Goal: Entertainment & Leisure: Consume media (video, audio)

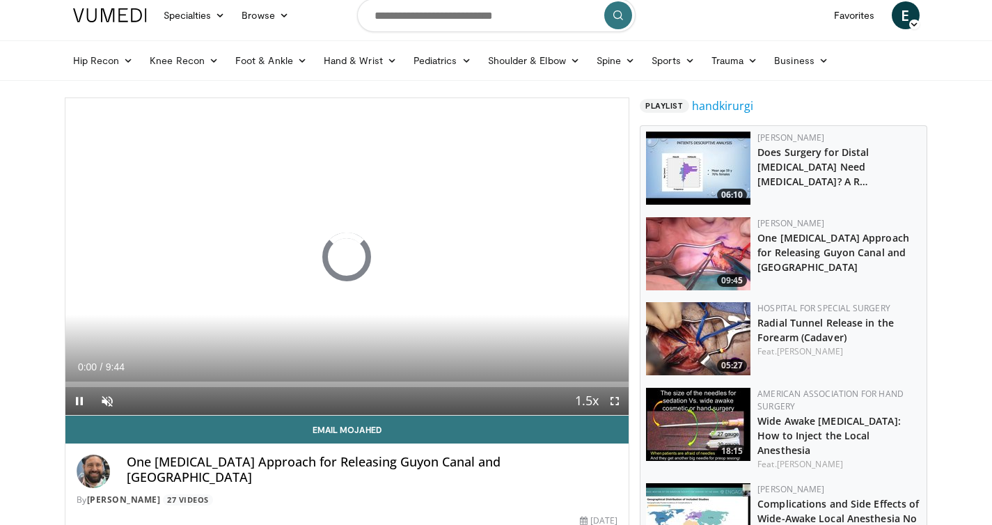
scroll to position [15, 0]
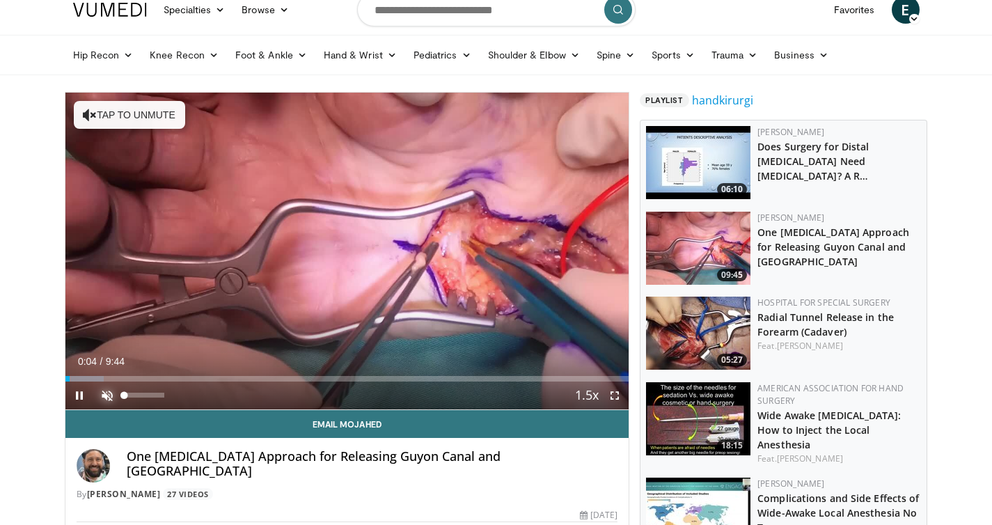
click at [111, 400] on span "Video Player" at bounding box center [107, 396] width 28 height 28
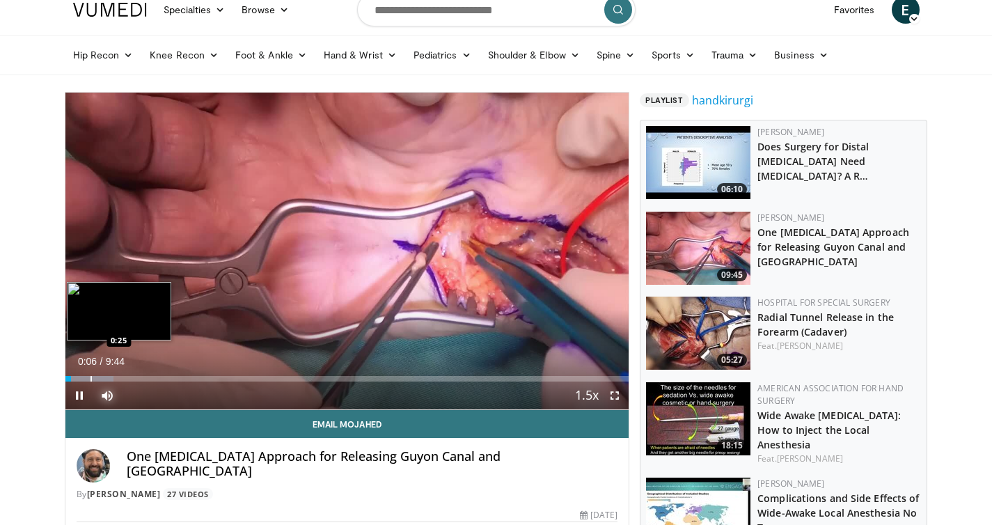
click at [91, 376] on div "Progress Bar" at bounding box center [91, 379] width 1 height 6
click at [118, 376] on div "Progress Bar" at bounding box center [118, 379] width 1 height 6
click at [129, 378] on div "Progress Bar" at bounding box center [129, 379] width 1 height 6
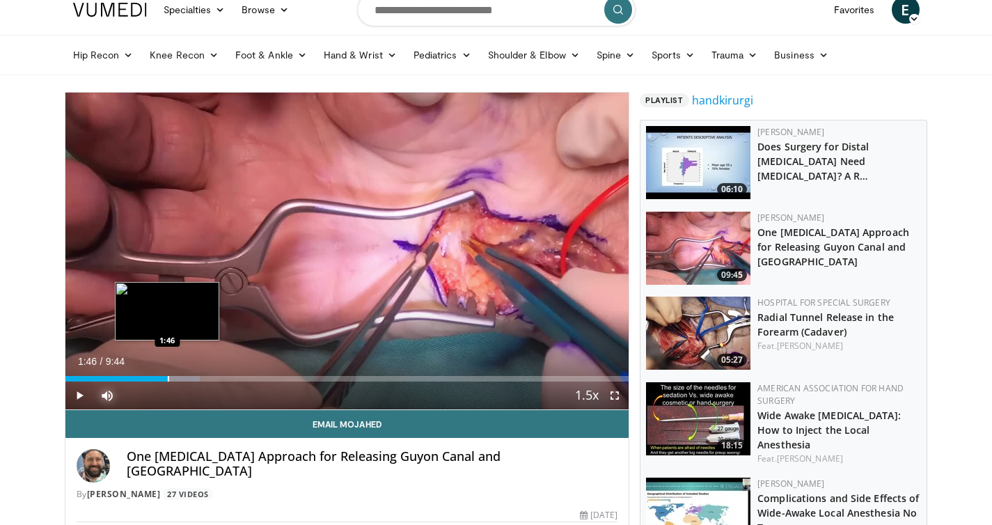
click at [168, 376] on div "Progress Bar" at bounding box center [168, 379] width 1 height 6
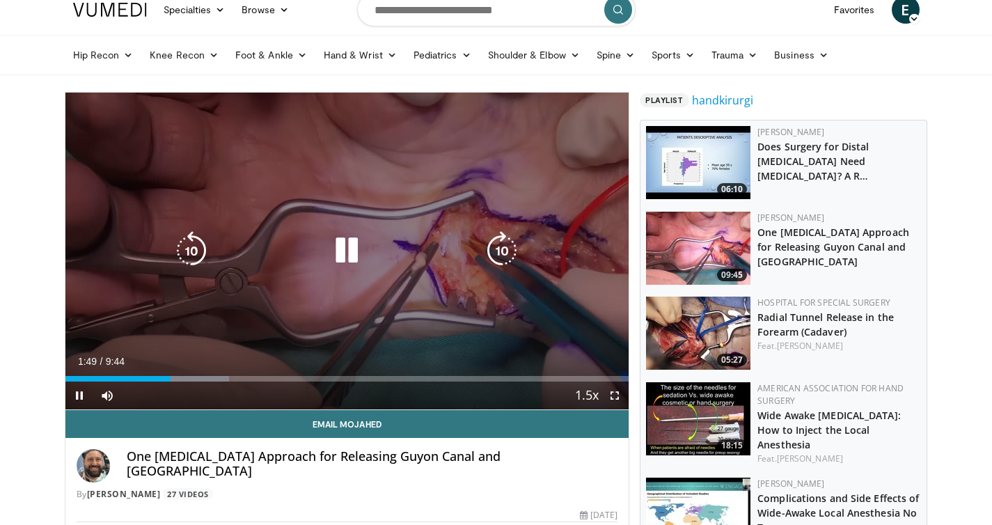
click at [198, 380] on video-js "**********" at bounding box center [347, 251] width 564 height 317
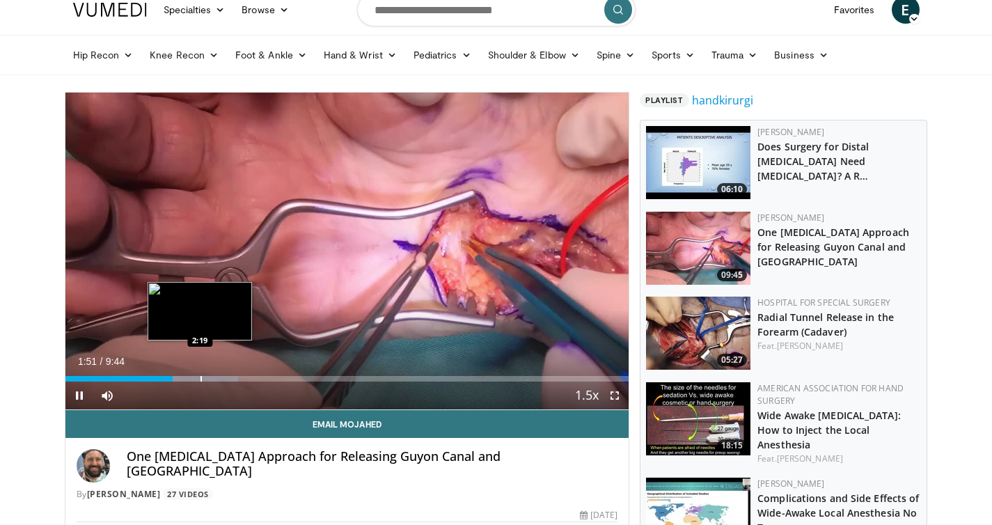
click at [201, 379] on div "Progress Bar" at bounding box center [201, 379] width 1 height 6
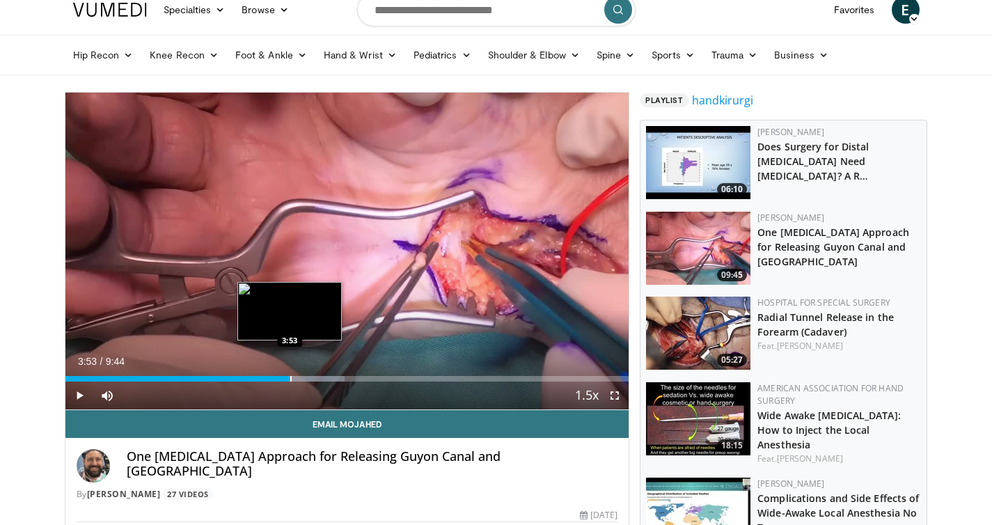
click at [290, 377] on div "Progress Bar" at bounding box center [290, 379] width 1 height 6
click at [302, 377] on div "Progress Bar" at bounding box center [302, 379] width 1 height 6
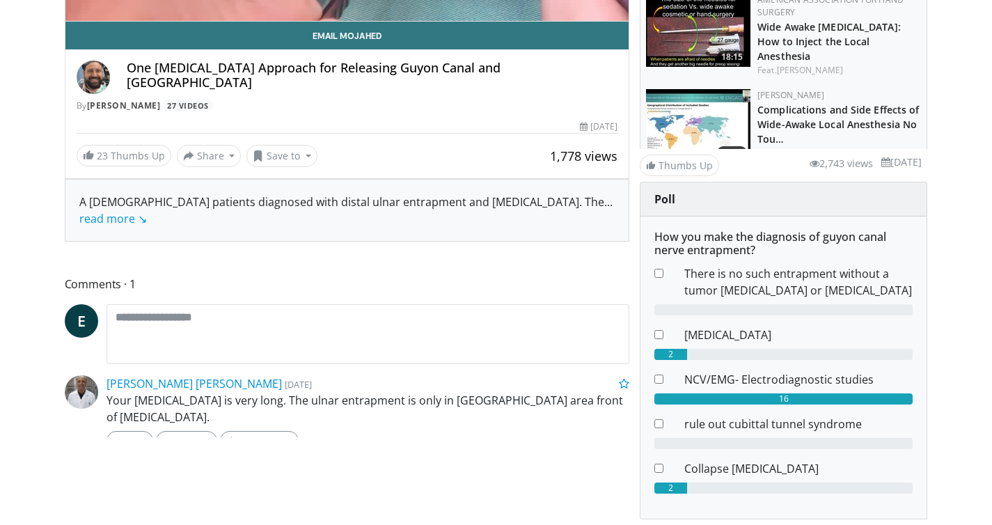
scroll to position [403, 0]
